Goal: Information Seeking & Learning: Understand process/instructions

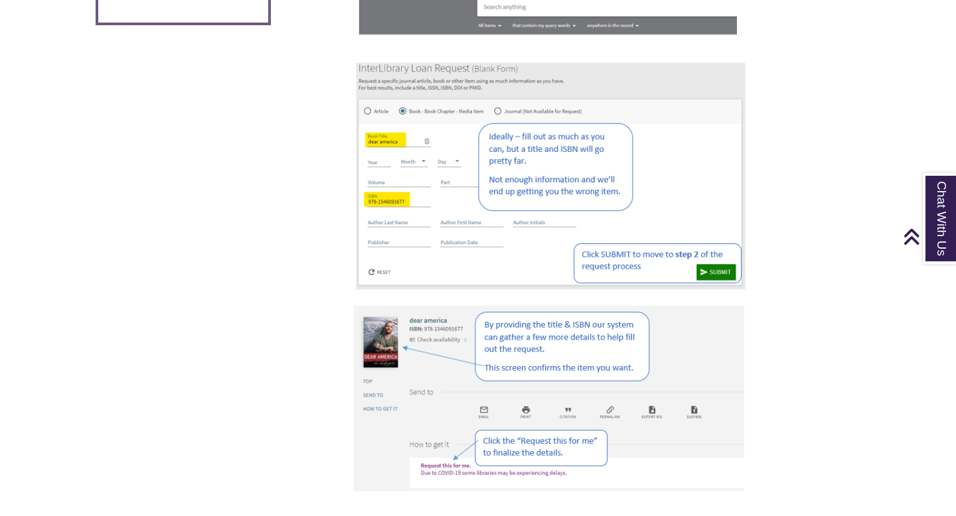
scroll to position [193, 0]
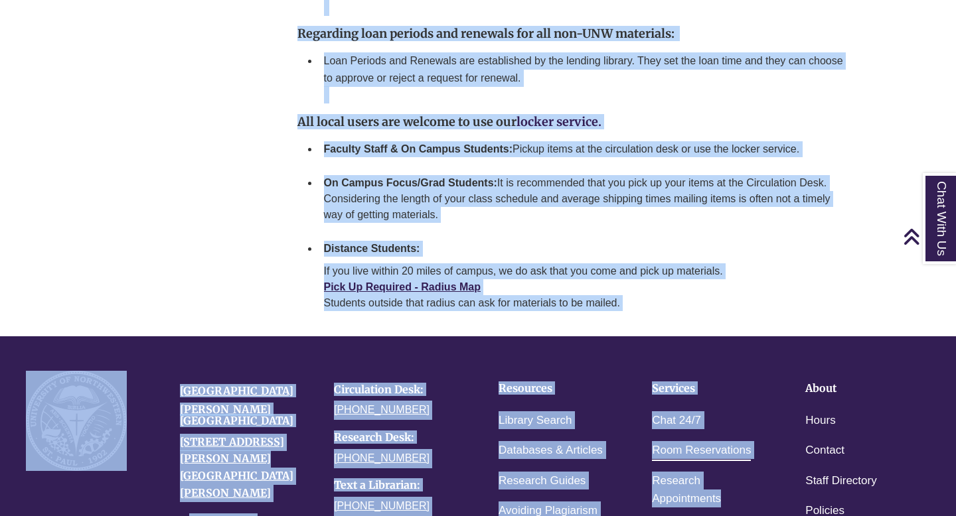
scroll to position [1890, 0]
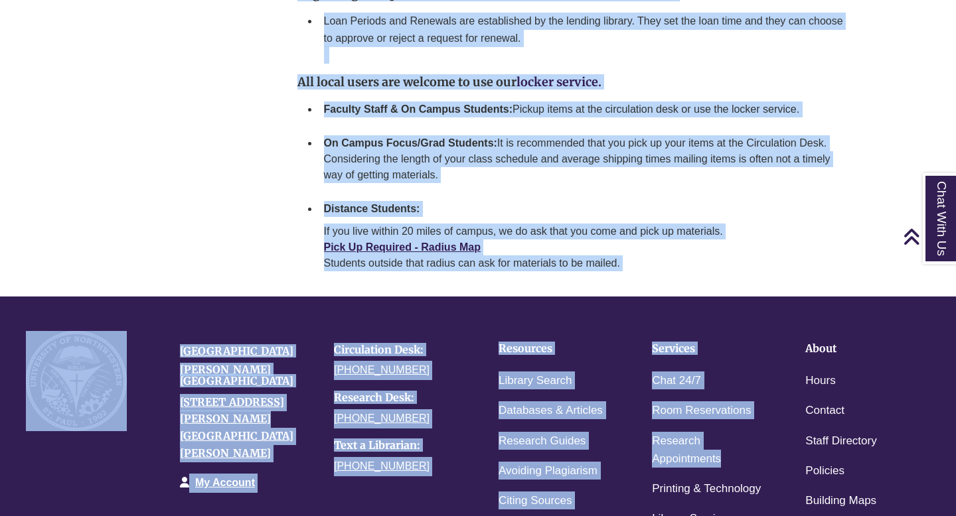
drag, startPoint x: 293, startPoint y: 207, endPoint x: 626, endPoint y: 259, distance: 337.8
copy div "Interlibrary Loan is a service available to Northwestern students, faculty and …"
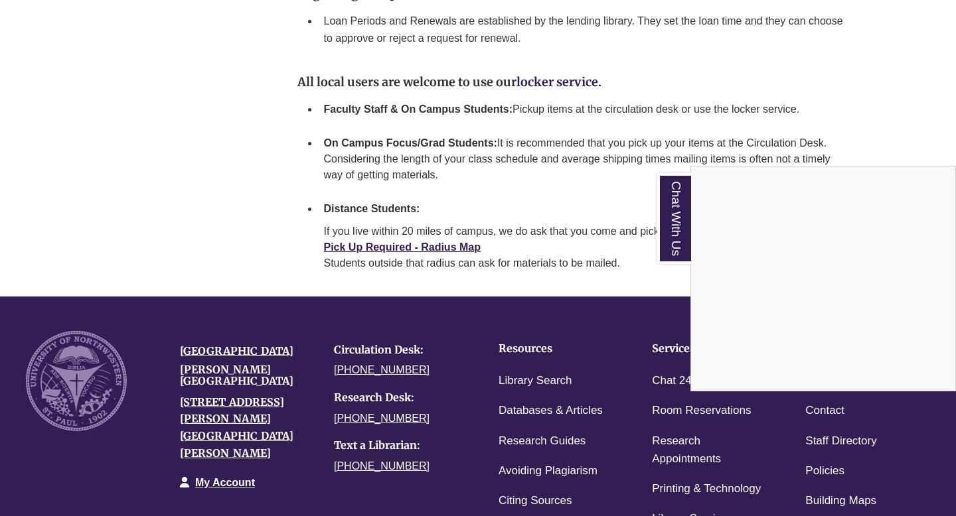
click at [188, 128] on div "Chat With Us" at bounding box center [478, 258] width 956 height 516
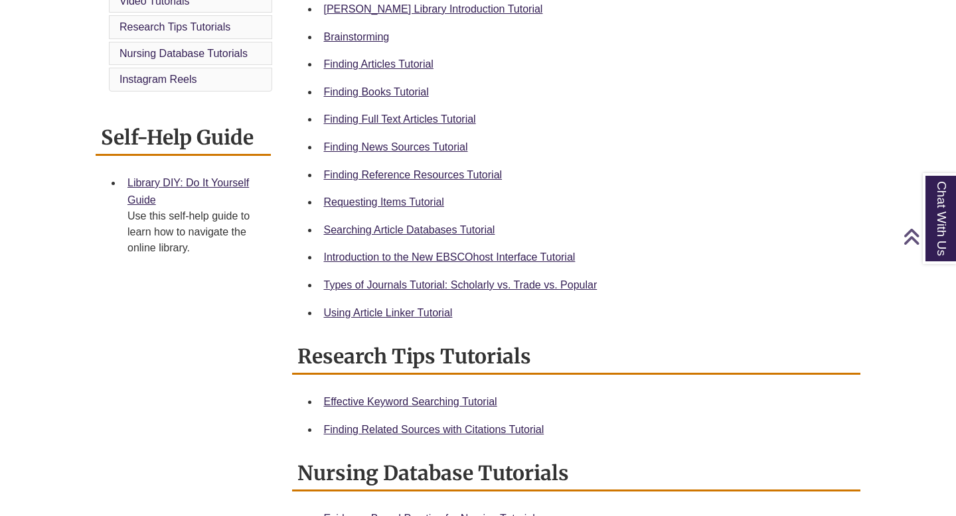
scroll to position [433, 0]
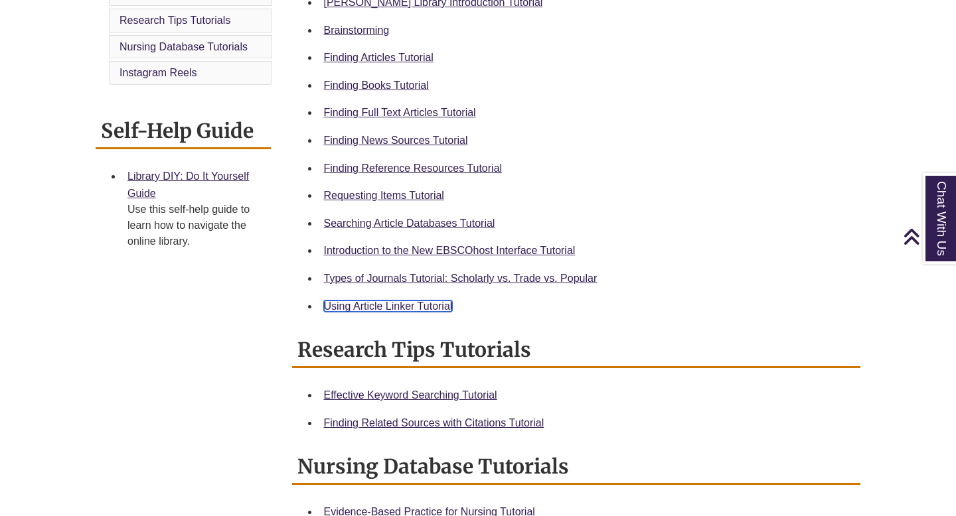
click at [357, 302] on link "Using Article Linker Tutorial" at bounding box center [388, 306] width 129 height 11
